Goal: Task Accomplishment & Management: Use online tool/utility

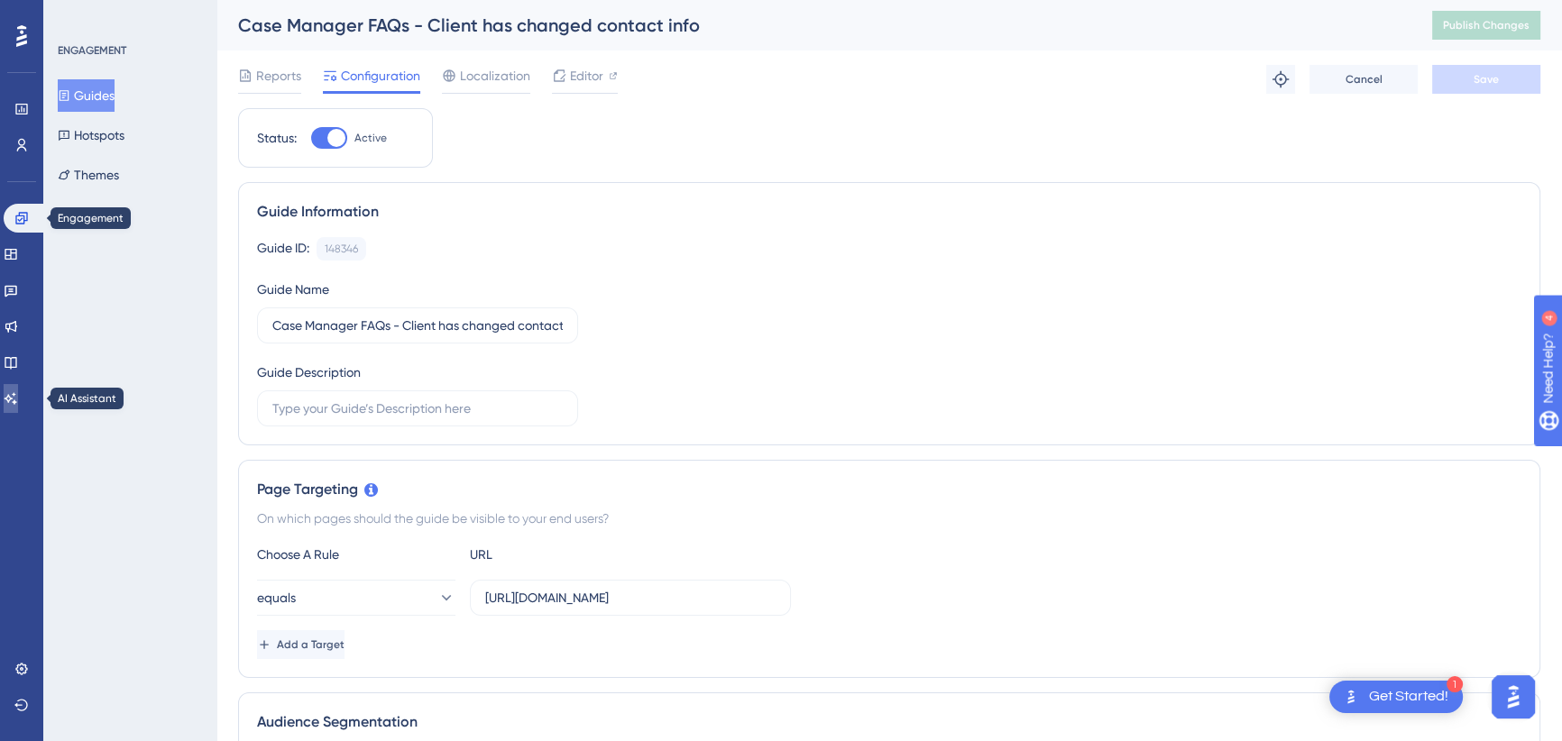
click at [17, 393] on icon at bounding box center [11, 398] width 13 height 12
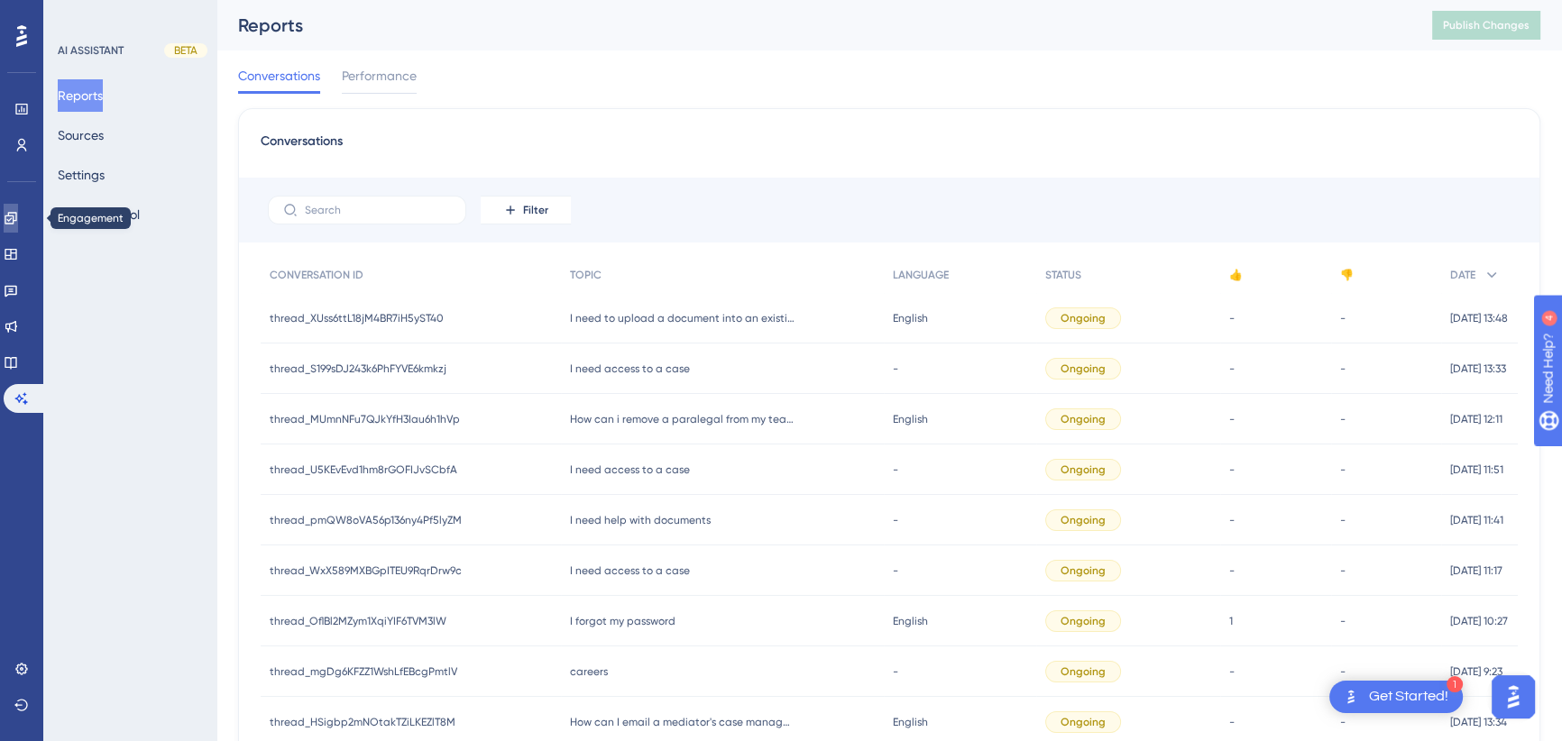
click at [18, 217] on icon at bounding box center [11, 218] width 14 height 14
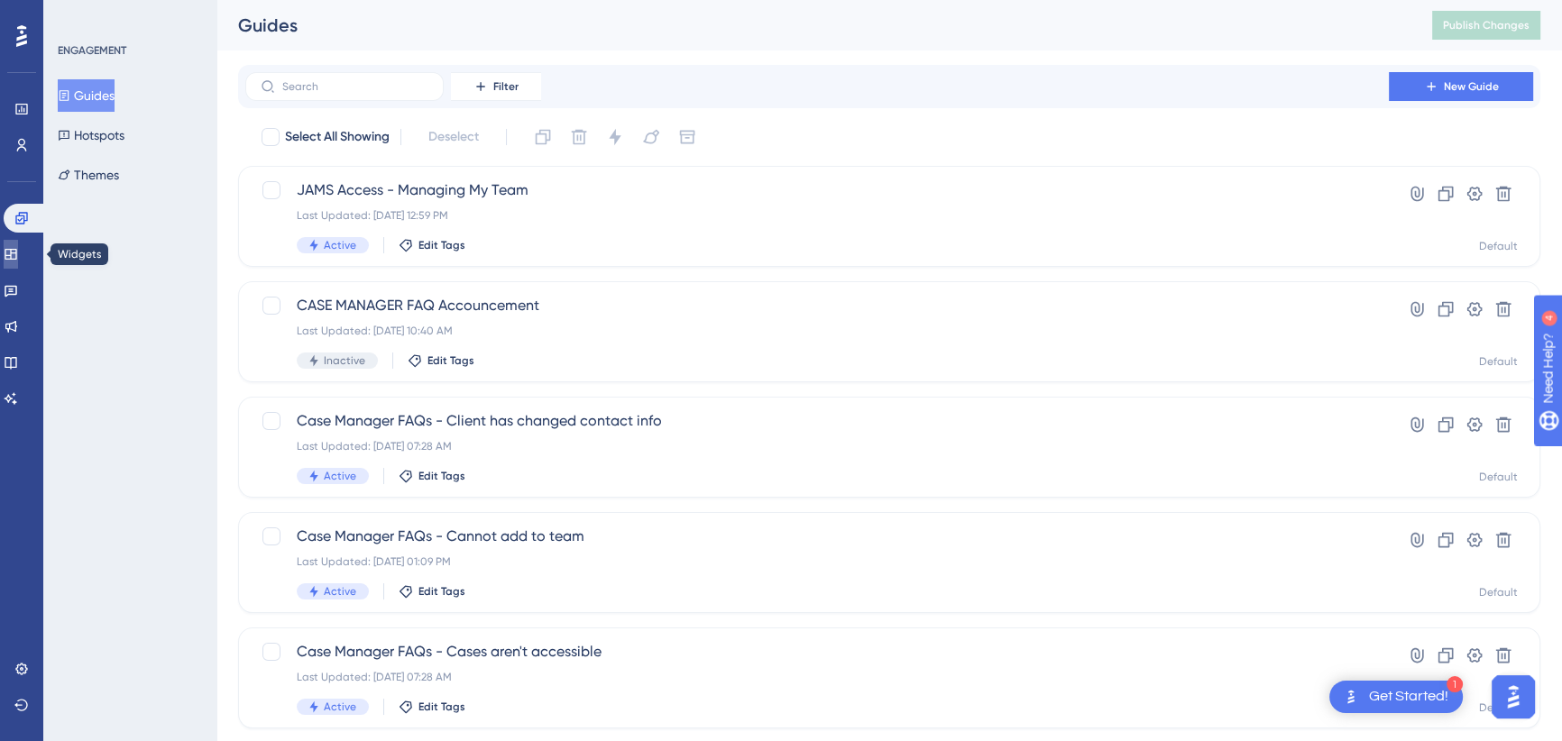
click at [18, 253] on icon at bounding box center [11, 254] width 14 height 14
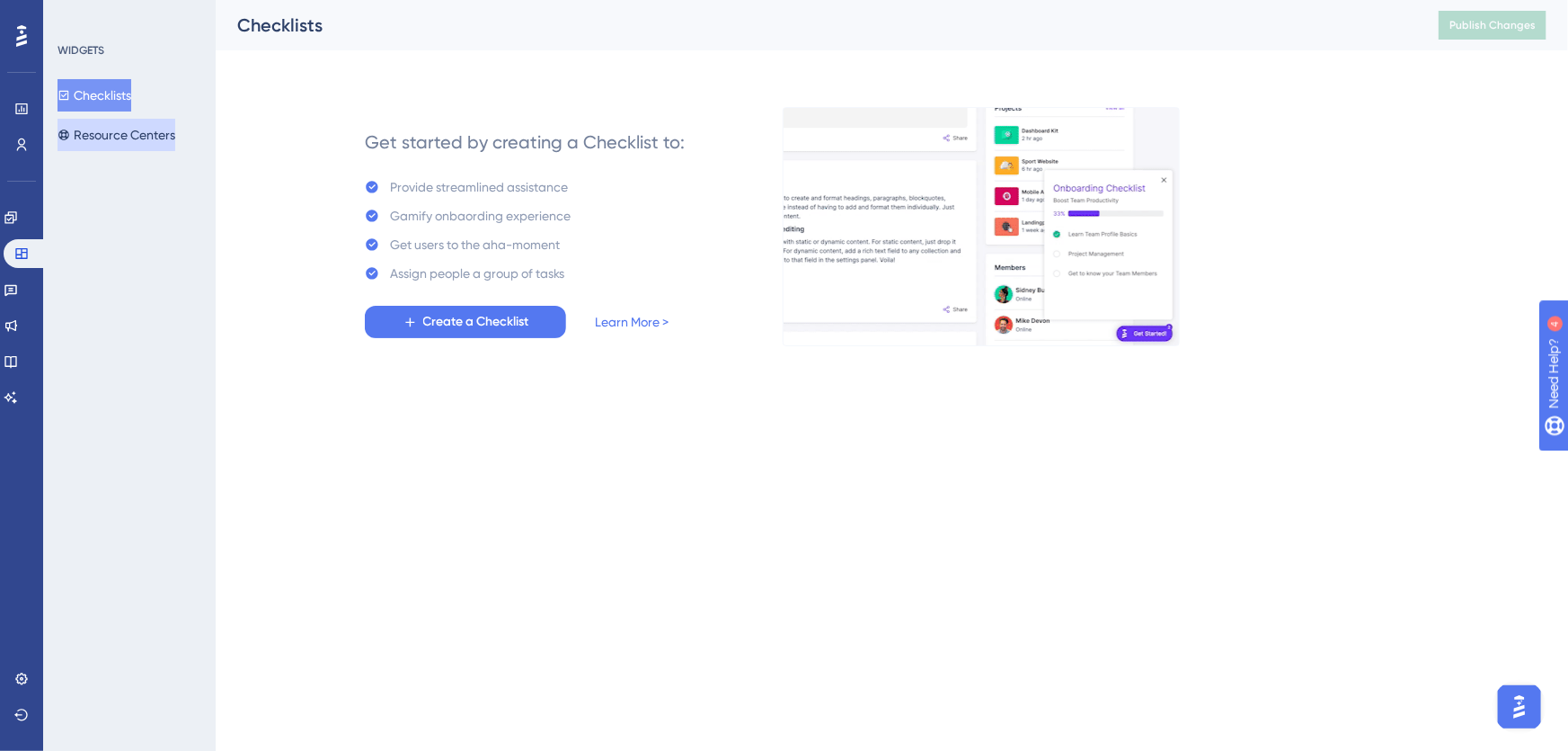
click at [130, 138] on button "Resource Centers" at bounding box center [117, 135] width 118 height 32
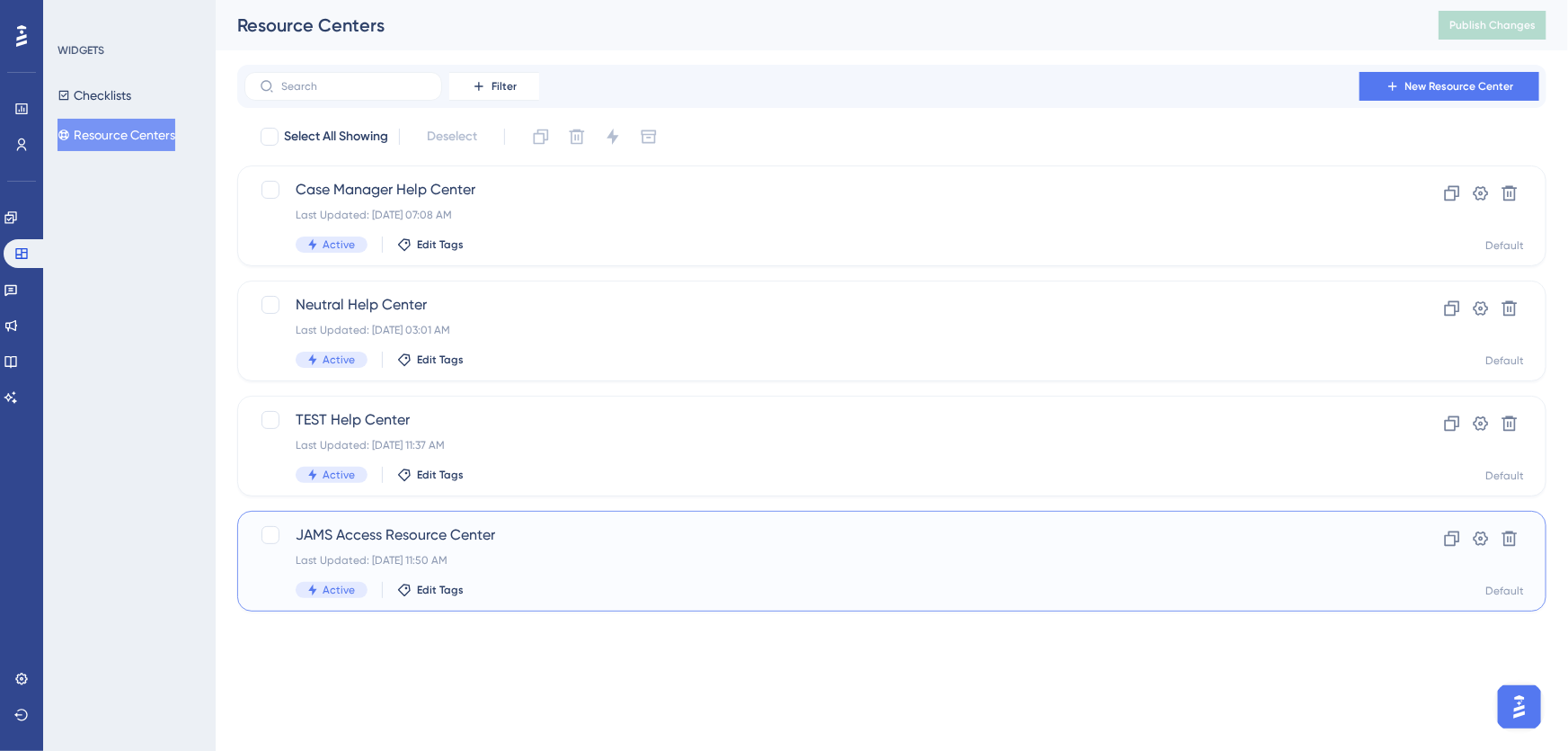
click at [558, 549] on div "JAMS Access Resource Center Last Updated: [DATE] 11:50 AM Active Edit Tags" at bounding box center [820, 562] width 1049 height 74
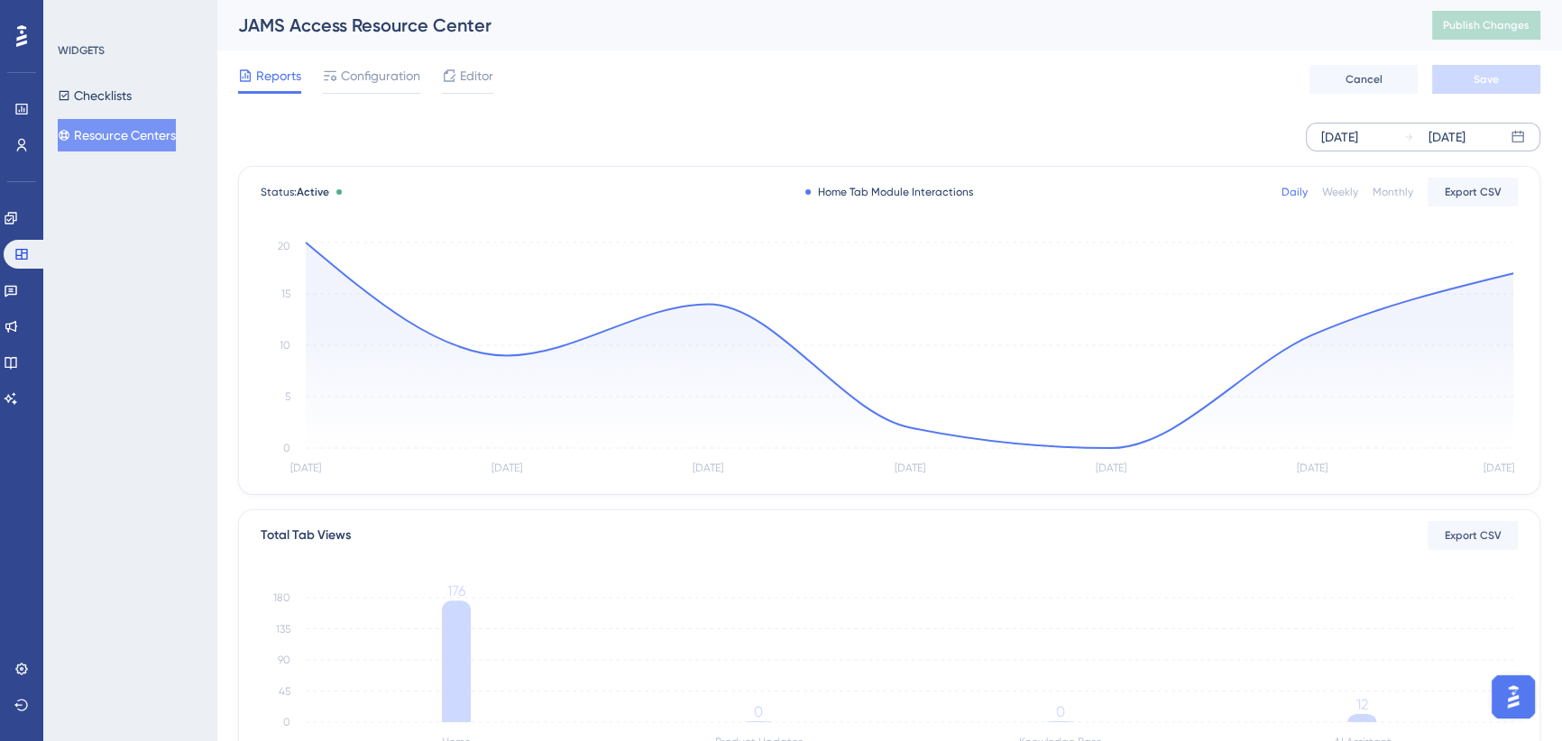
click at [1358, 135] on div "[DATE]" at bounding box center [1339, 137] width 37 height 22
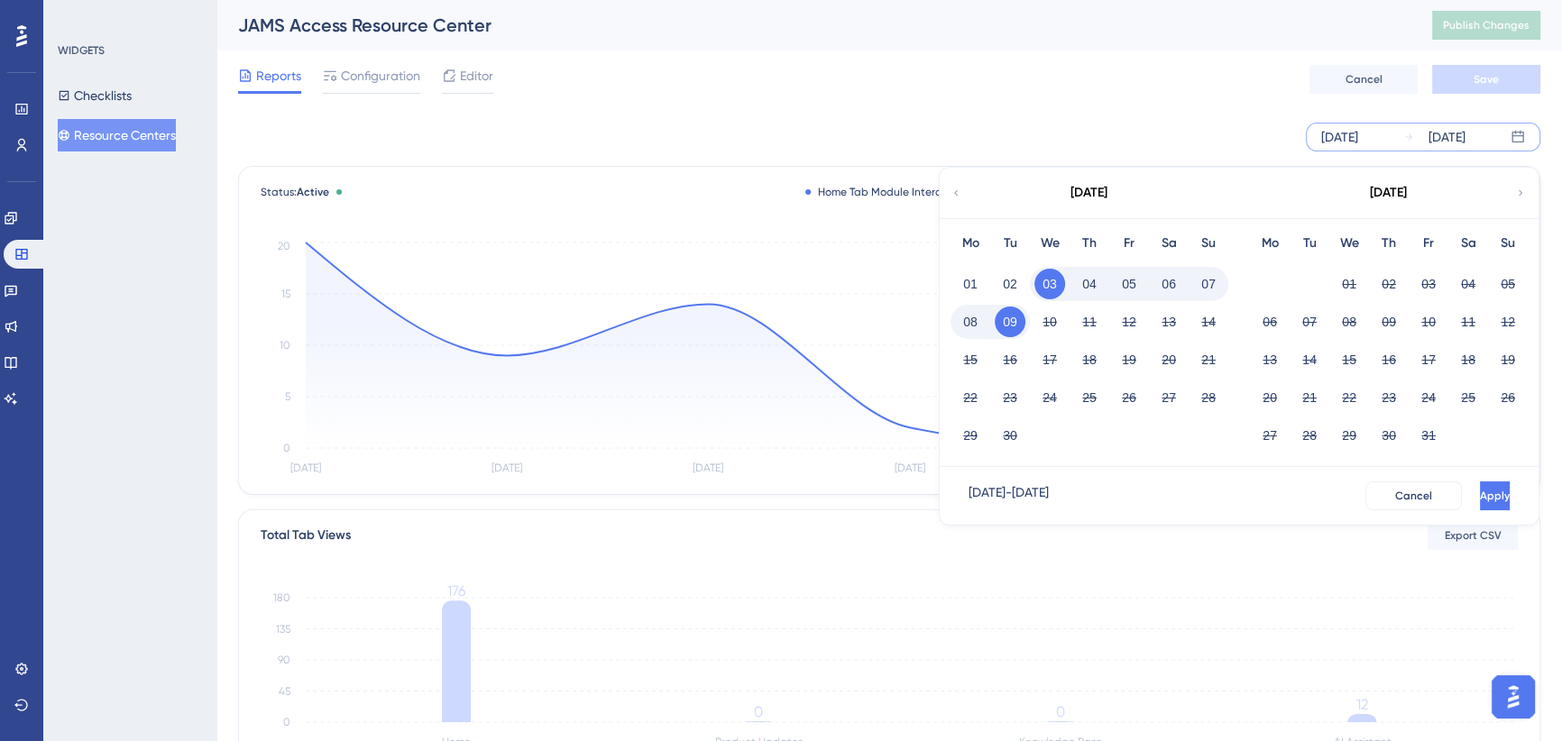
click at [952, 189] on icon at bounding box center [955, 193] width 11 height 16
click at [1430, 277] on button "01" at bounding box center [1428, 284] width 31 height 31
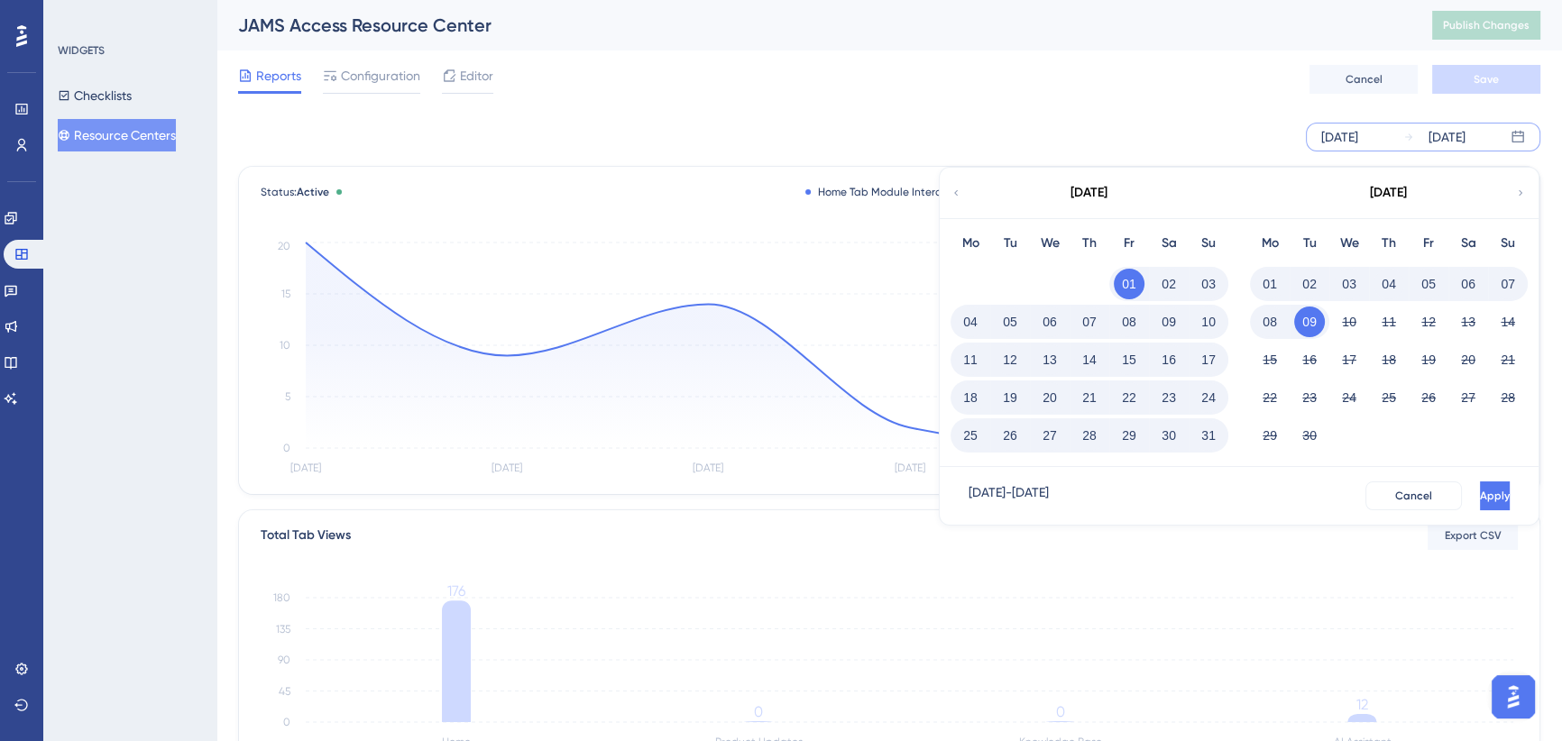
click at [1465, 136] on div "[DATE]" at bounding box center [1446, 137] width 37 height 22
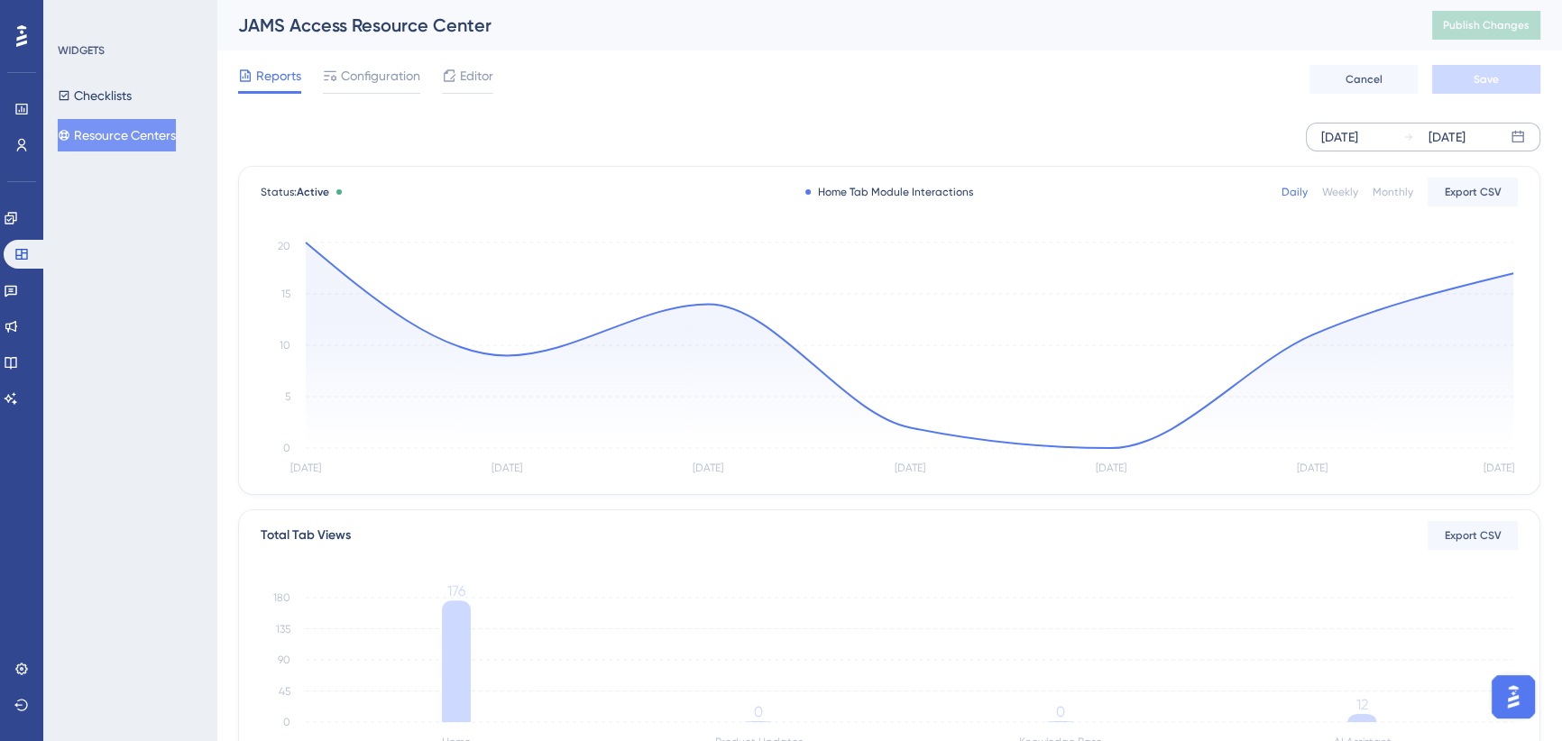
click at [1458, 133] on div "[DATE]" at bounding box center [1446, 137] width 37 height 22
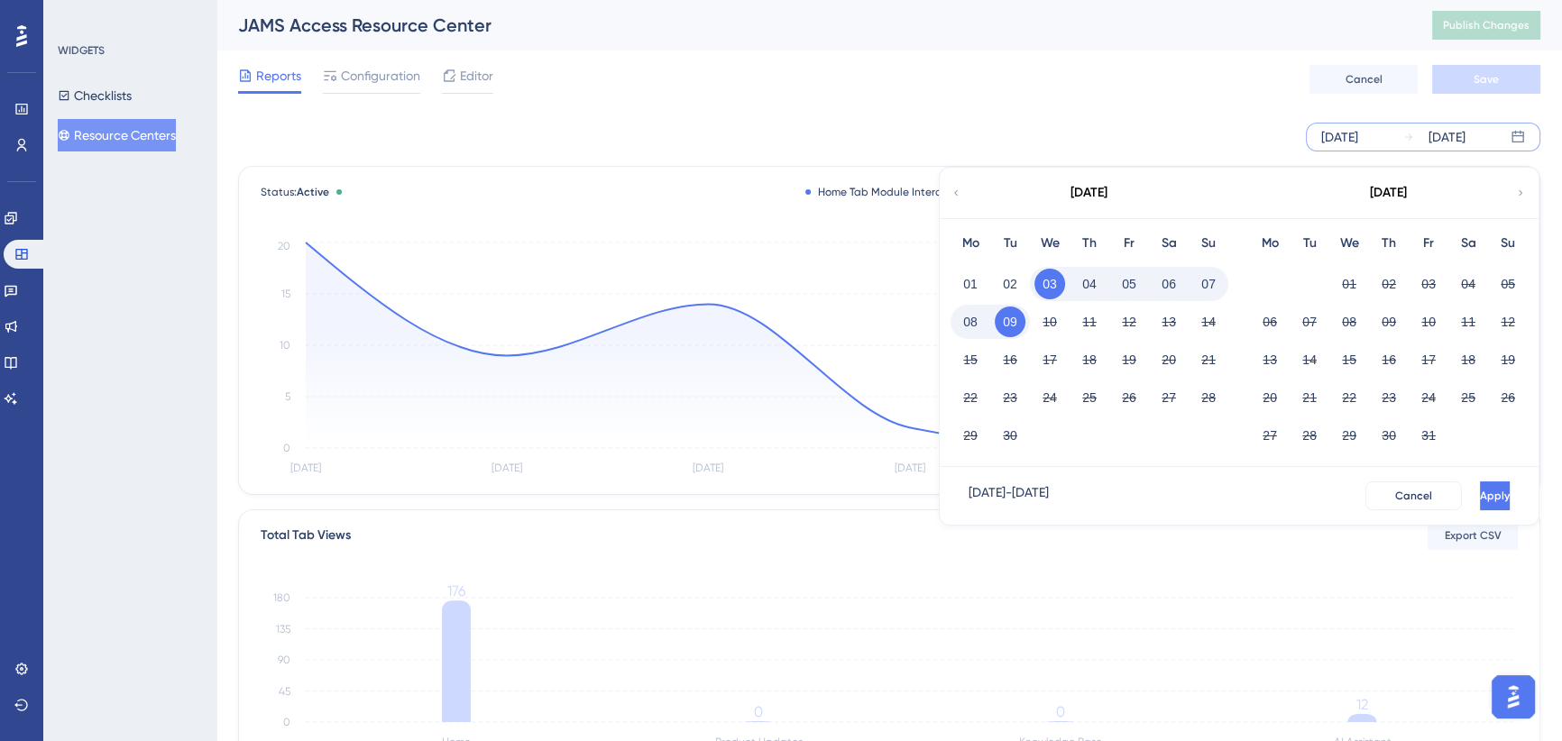
click at [1358, 135] on div "[DATE]" at bounding box center [1339, 137] width 37 height 22
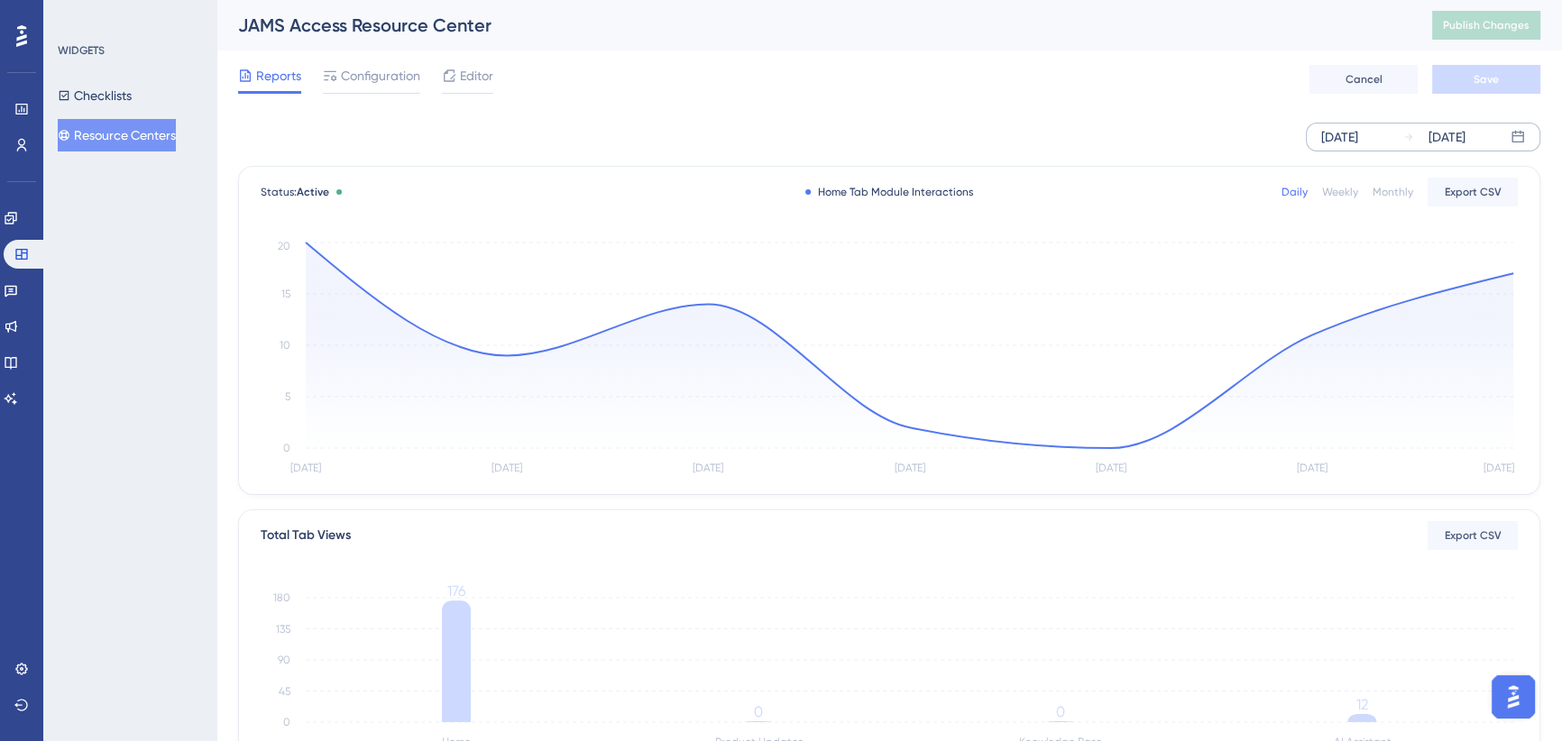
click at [1327, 132] on div "[DATE]" at bounding box center [1339, 137] width 37 height 22
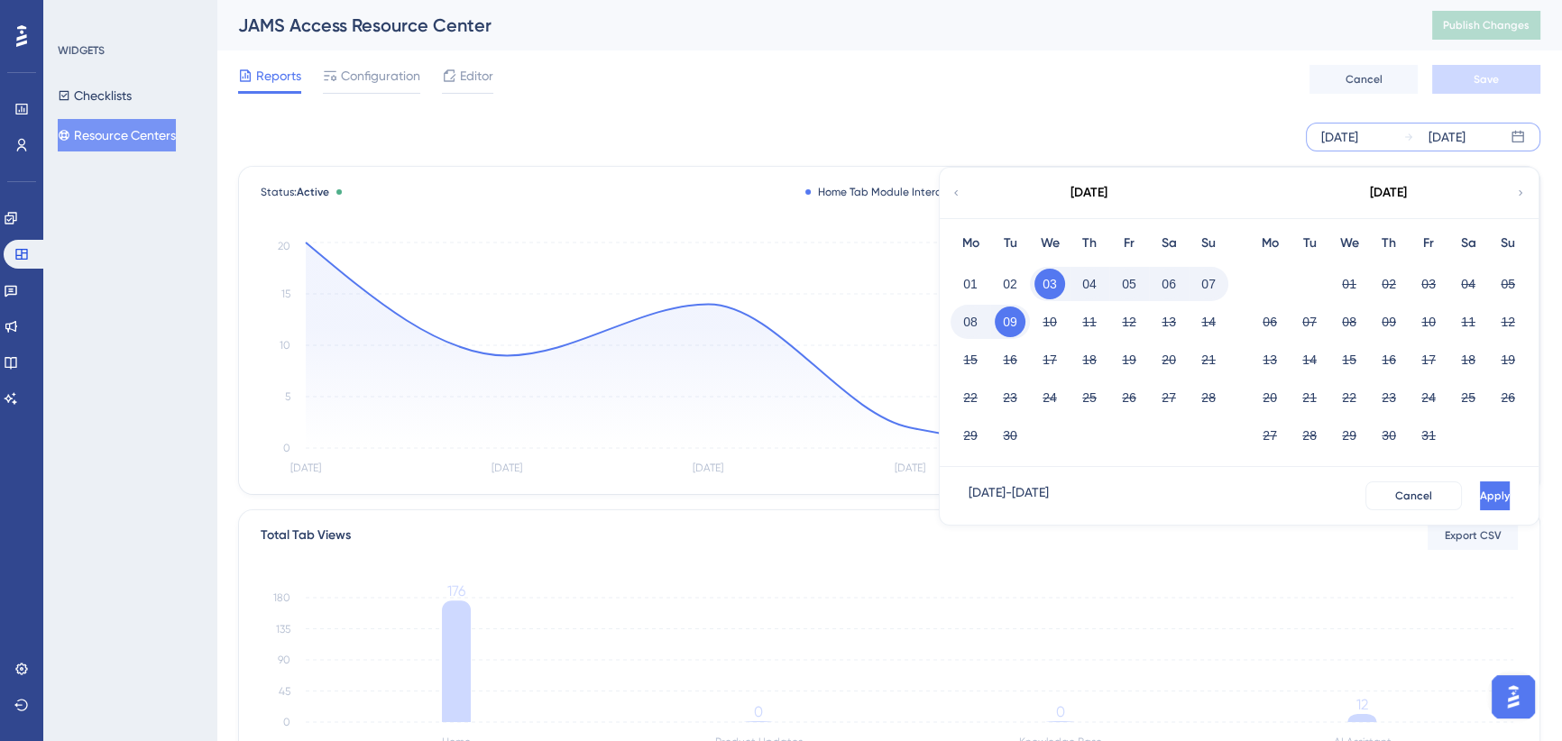
click at [954, 190] on icon at bounding box center [955, 193] width 11 height 16
click at [1428, 284] on button "01" at bounding box center [1428, 284] width 31 height 31
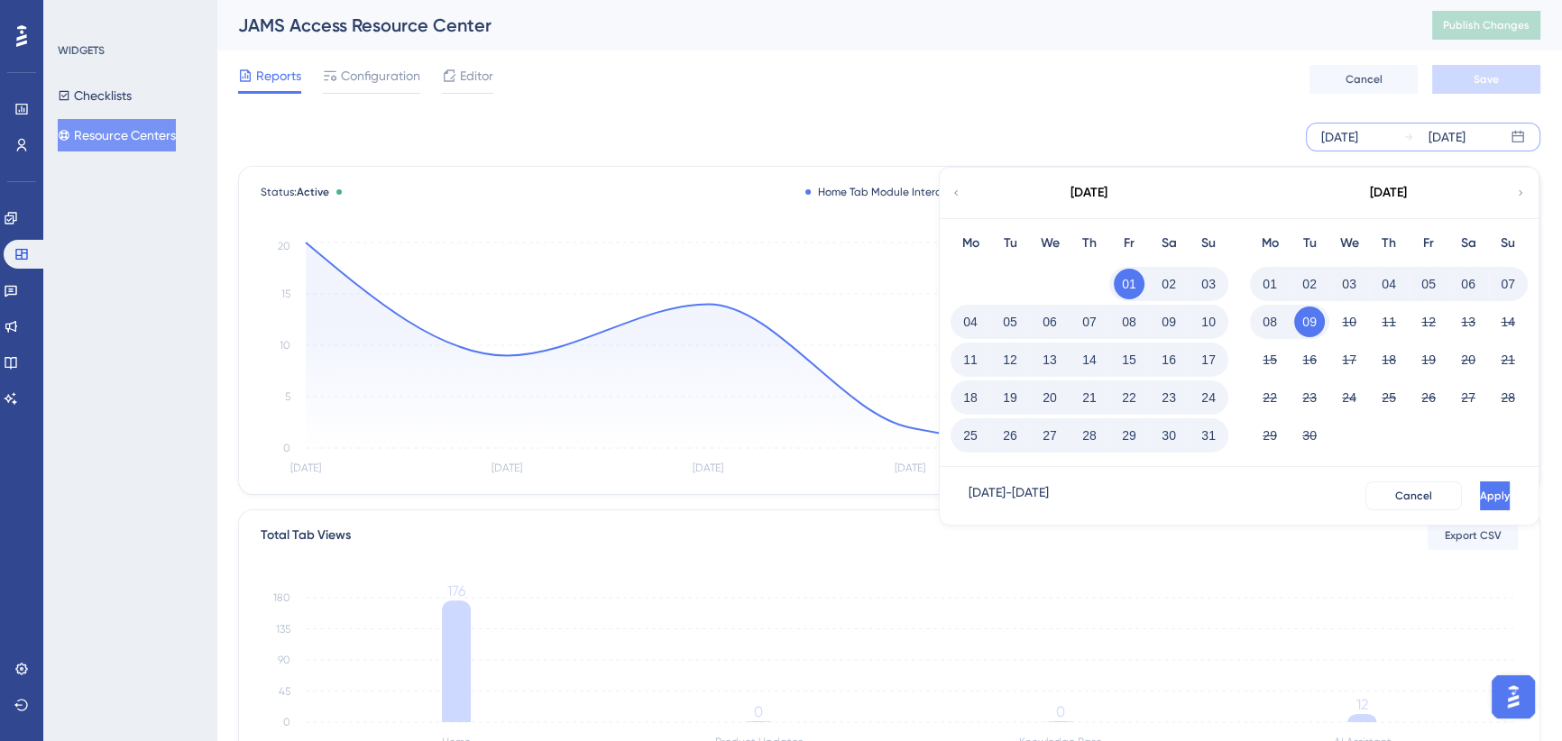
click at [1209, 436] on button "31" at bounding box center [1208, 435] width 31 height 31
click at [1478, 501] on span "Apply" at bounding box center [1493, 496] width 30 height 14
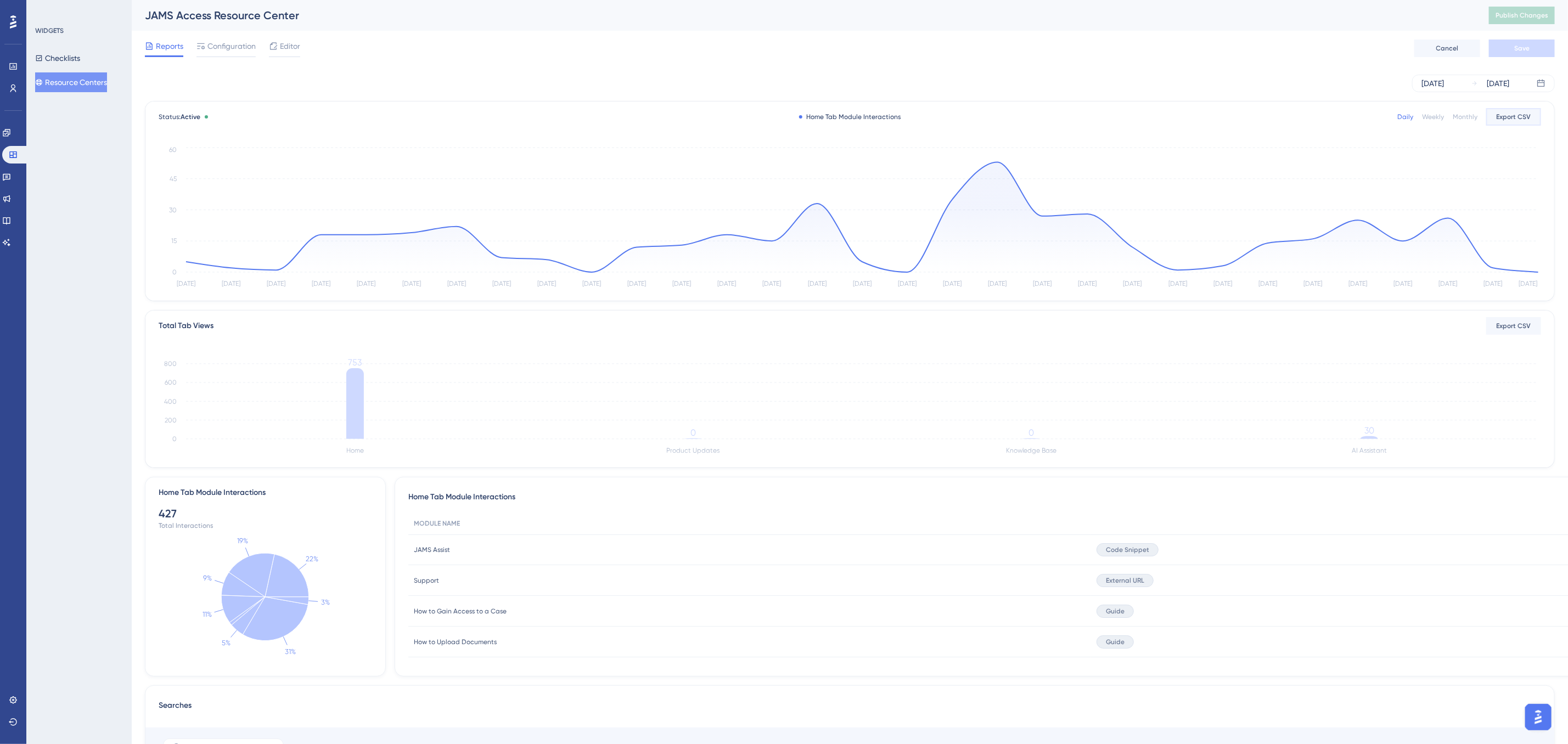
click at [950, 117] on span "Export CSV" at bounding box center [1514, 117] width 35 height 9
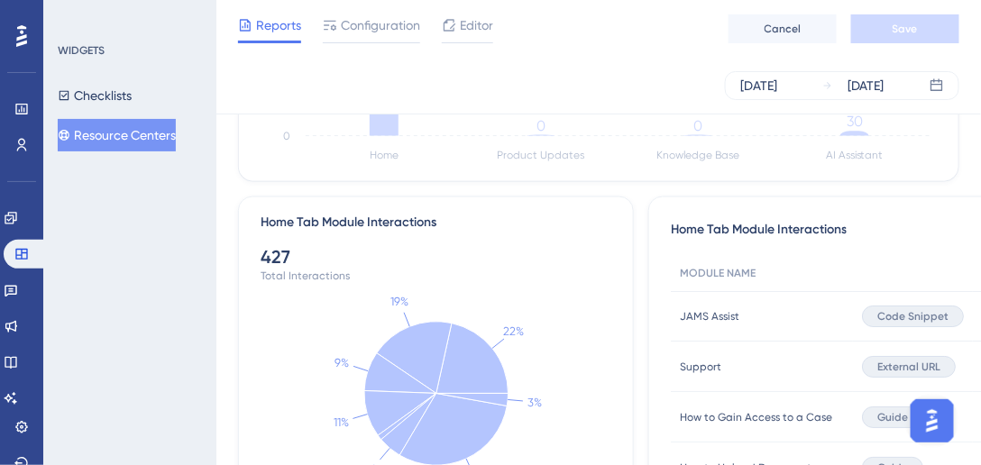
scroll to position [571, 0]
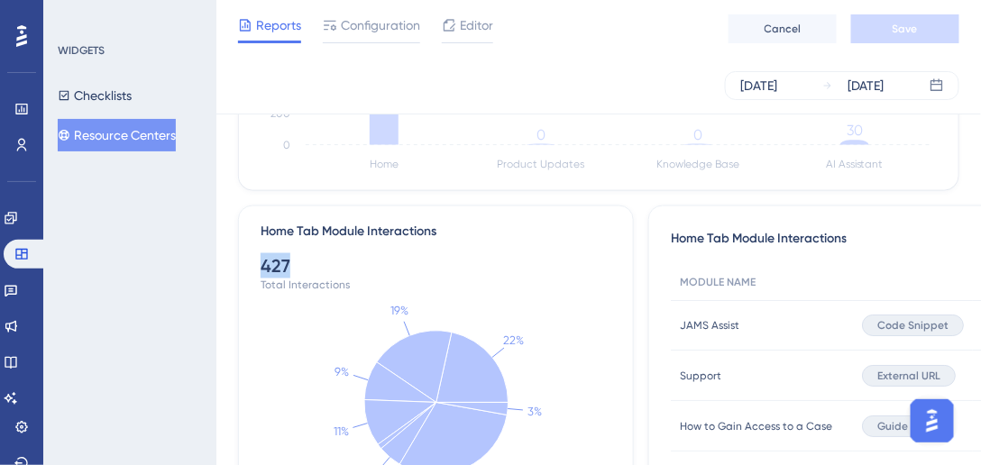
click at [260, 263] on div "Home Tab Module Interactions 427 Total Interactions 22% 19% 9% 11% 5% 31% 3%" at bounding box center [436, 370] width 396 height 328
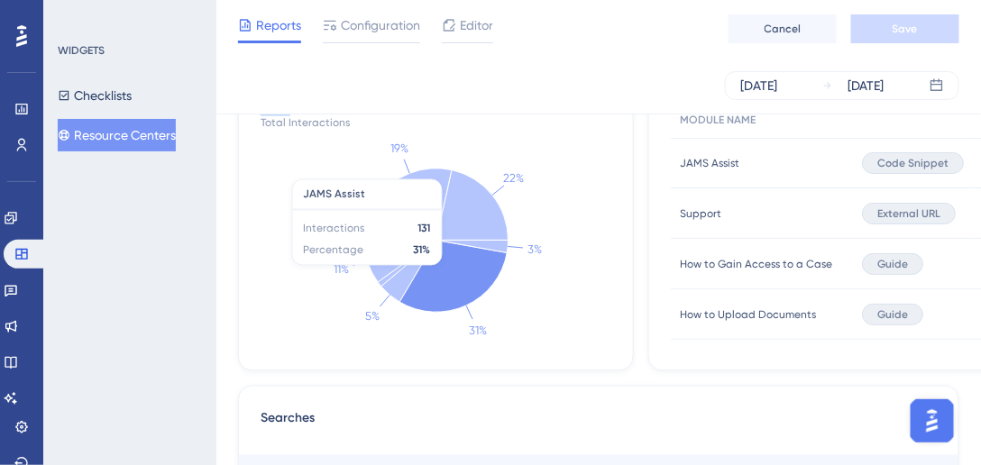
scroll to position [743, 0]
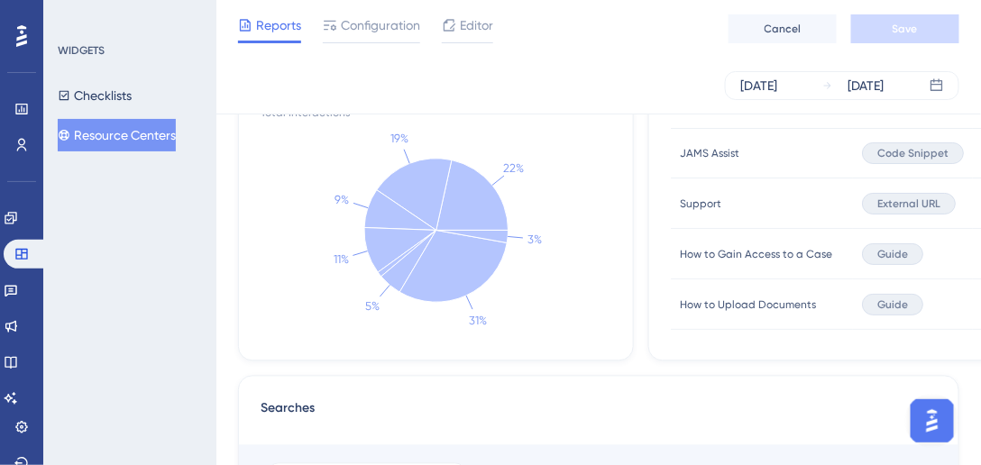
click at [614, 399] on div "Searches" at bounding box center [599, 415] width 676 height 32
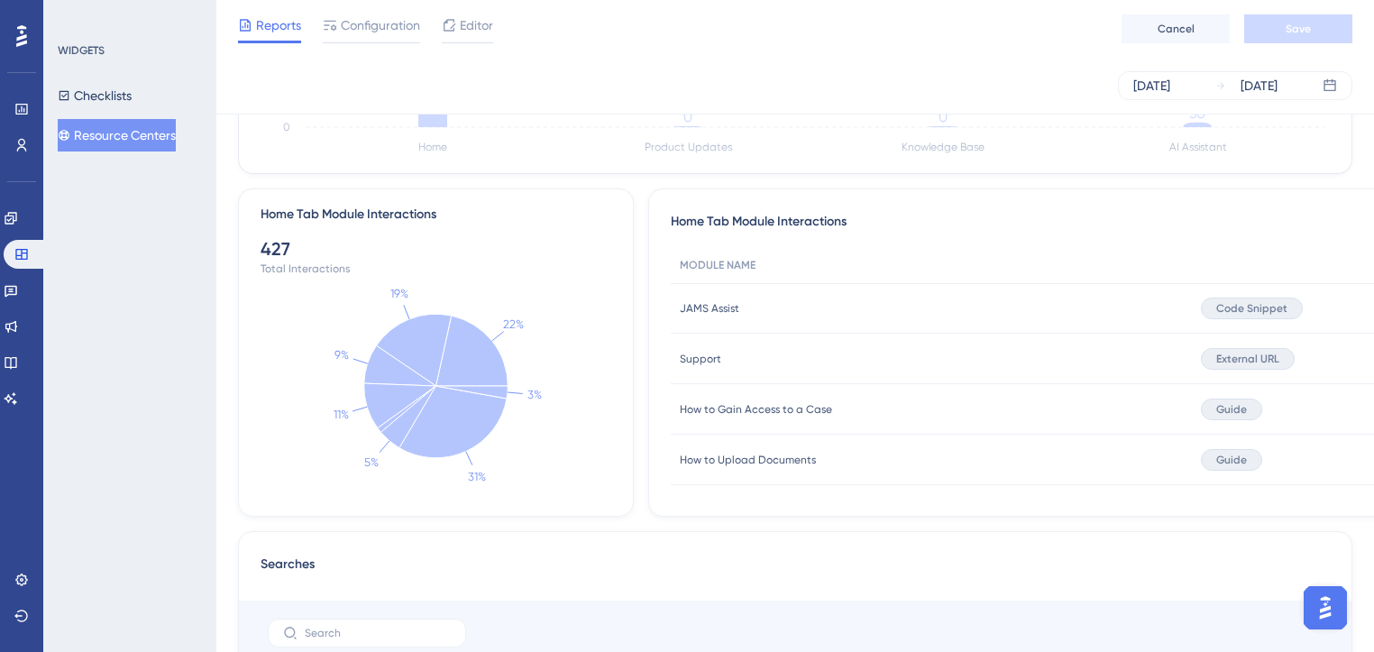
scroll to position [574, 0]
